Goal: Transaction & Acquisition: Purchase product/service

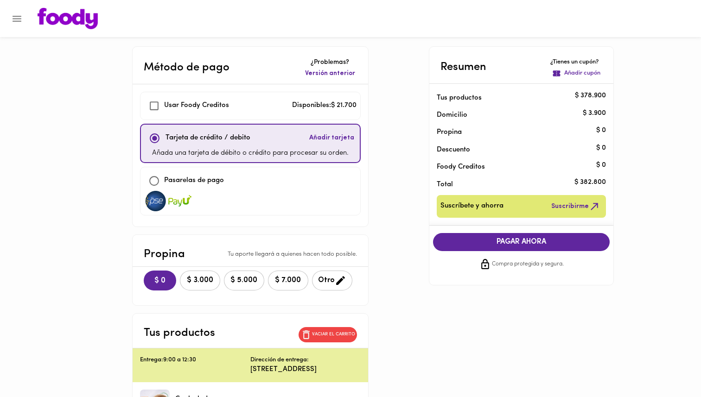
click at [246, 197] on div at bounding box center [250, 201] width 212 height 20
checkbox input "false"
checkbox input "true"
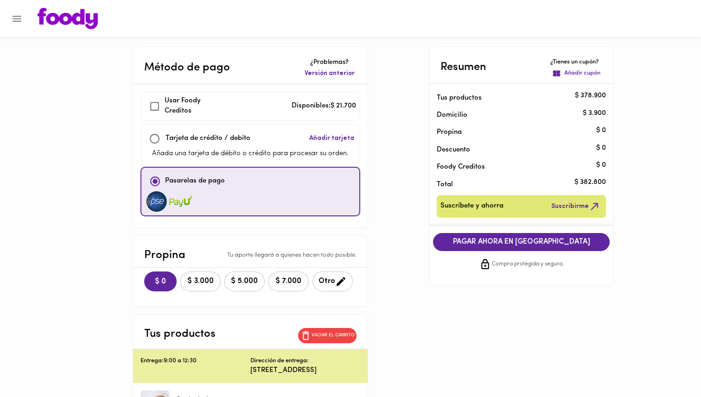
click at [533, 243] on span "PAGAR AHORA EN [GEOGRAPHIC_DATA]" at bounding box center [521, 242] width 158 height 9
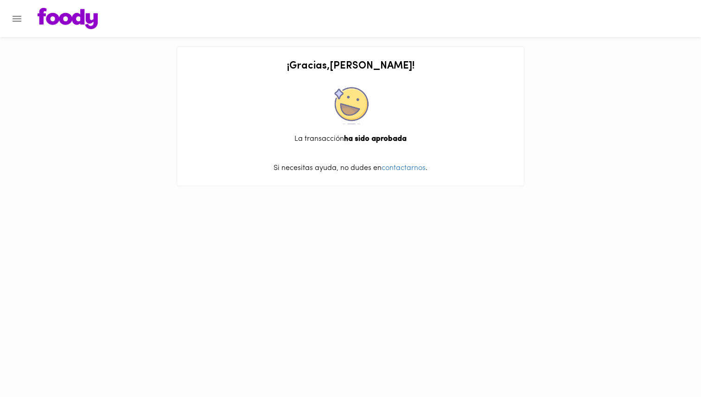
click at [77, 16] on img at bounding box center [68, 18] width 60 height 21
